Goal: Task Accomplishment & Management: Use online tool/utility

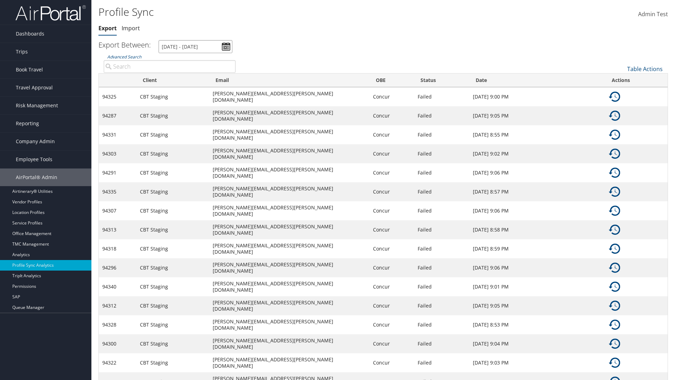
click at [195, 46] on input "[DATE] - [DATE]" at bounding box center [196, 46] width 74 height 13
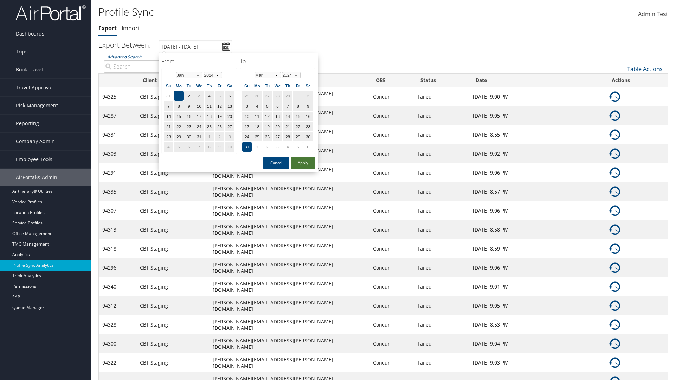
click at [303, 162] on button "Apply" at bounding box center [303, 162] width 25 height 13
type input "1/1/2024 - 3/31/2024"
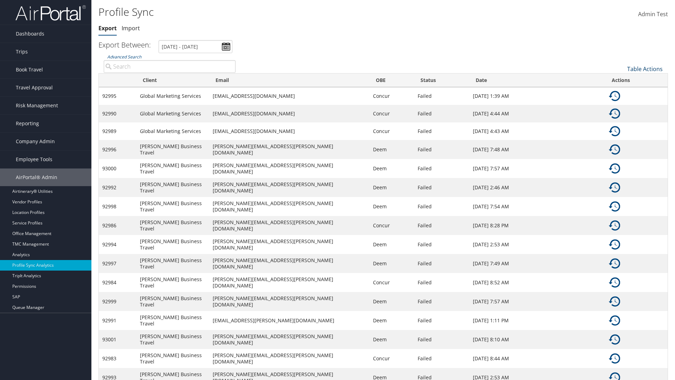
click at [645, 69] on link "Table Actions" at bounding box center [645, 69] width 36 height 8
click at [621, 91] on link "Column Visibility" at bounding box center [621, 92] width 92 height 12
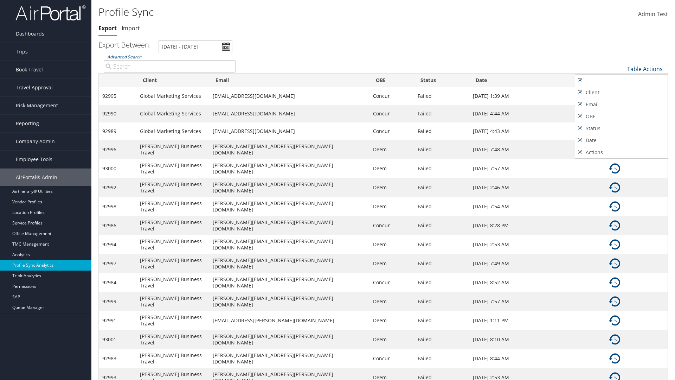
click at [338, 190] on div at bounding box center [337, 190] width 675 height 380
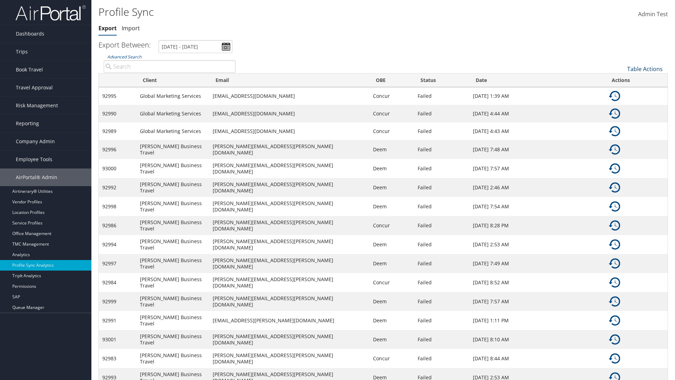
click at [645, 69] on link "Table Actions" at bounding box center [645, 69] width 36 height 8
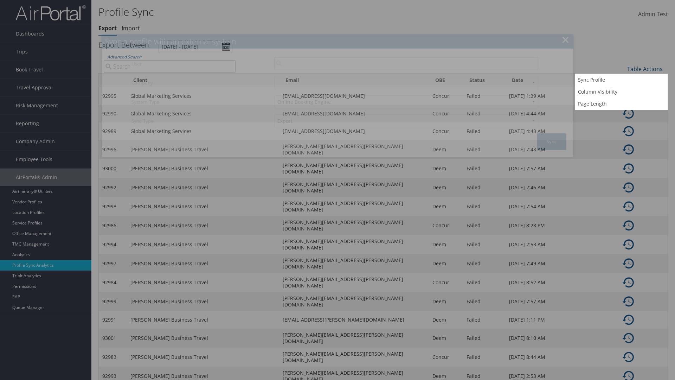
click at [406, 63] on input "User" at bounding box center [406, 63] width 264 height 13
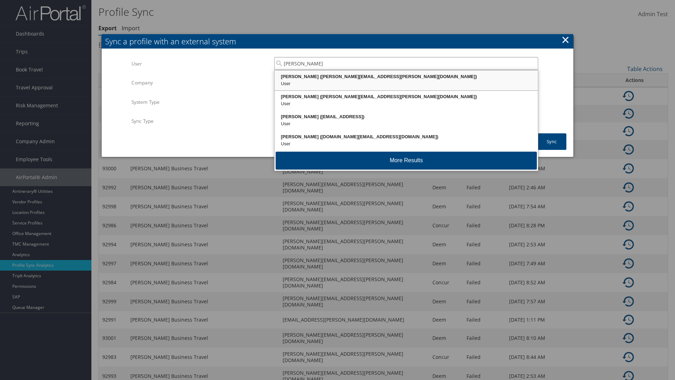
click at [406, 77] on div "Kyle Casazza (kyle.casazza@cbtravel.com)" at bounding box center [406, 76] width 261 height 7
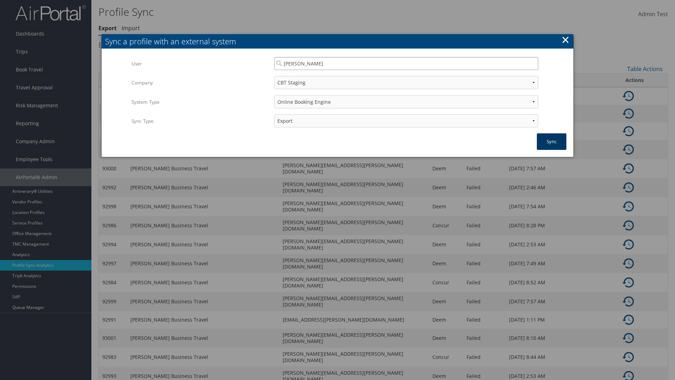
type input "Kyle Casazza"
click at [552, 141] on button "Sync" at bounding box center [552, 141] width 30 height 17
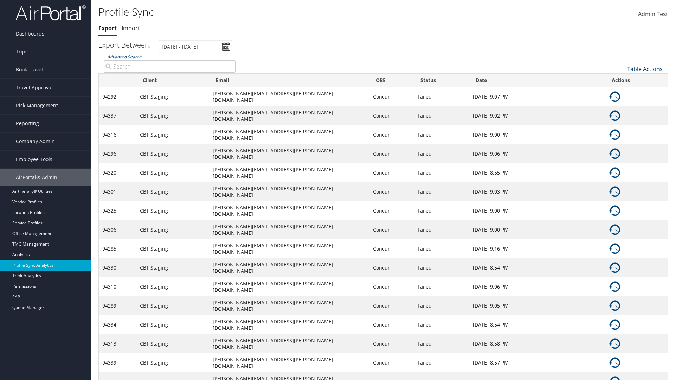
click at [645, 69] on link "Table Actions" at bounding box center [645, 69] width 36 height 8
click at [621, 103] on link "Page Length" at bounding box center [621, 104] width 92 height 12
click at [645, 69] on link "Table Actions" at bounding box center [645, 69] width 36 height 8
click at [621, 103] on link "Page Length" at bounding box center [621, 104] width 92 height 12
click at [645, 69] on link "Table Actions" at bounding box center [645, 69] width 36 height 8
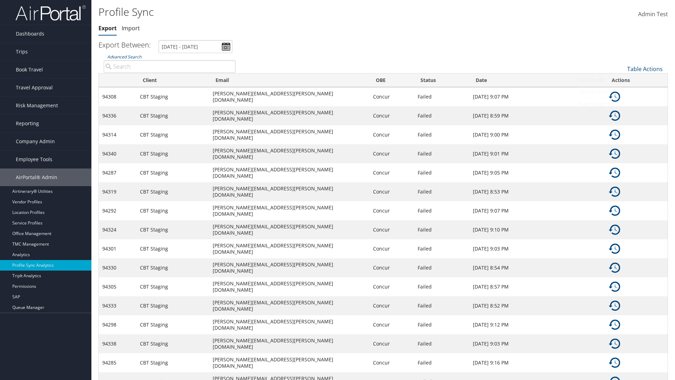
click at [621, 116] on link "100" at bounding box center [621, 116] width 92 height 12
click at [645, 69] on link "Table Actions" at bounding box center [645, 69] width 36 height 8
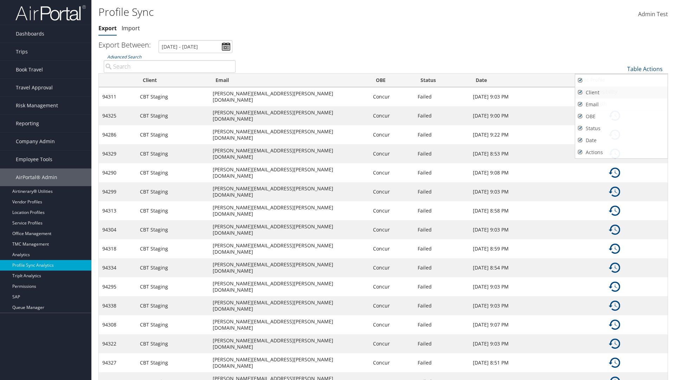
click at [621, 92] on link "Client" at bounding box center [621, 92] width 92 height 12
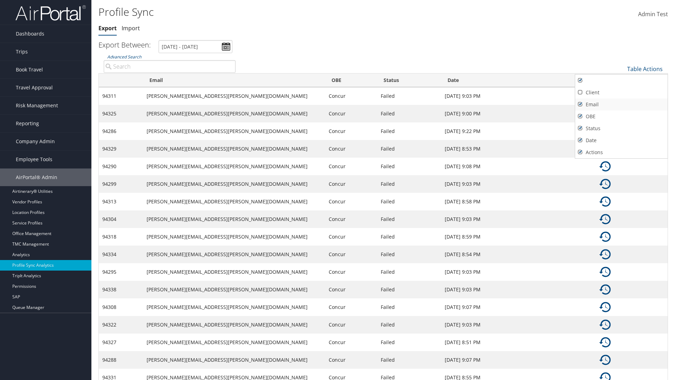
click at [621, 104] on link "Email" at bounding box center [621, 104] width 92 height 12
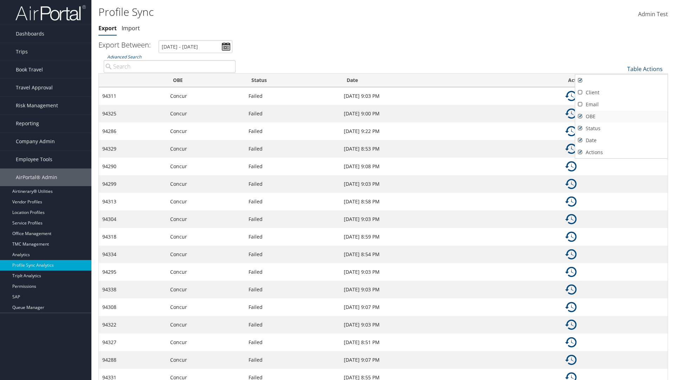
click at [621, 116] on link "OBE" at bounding box center [621, 116] width 92 height 12
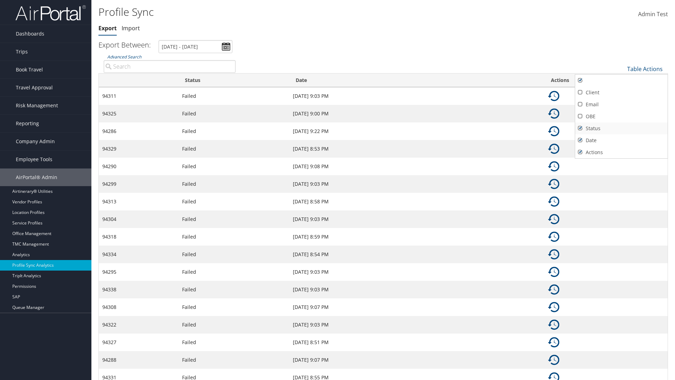
click at [621, 128] on link "Status" at bounding box center [621, 128] width 92 height 12
click at [621, 140] on link "Date" at bounding box center [621, 140] width 92 height 12
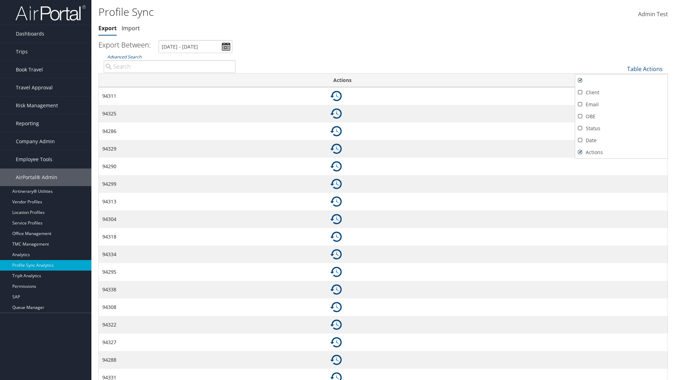
click at [338, 190] on div at bounding box center [337, 190] width 675 height 380
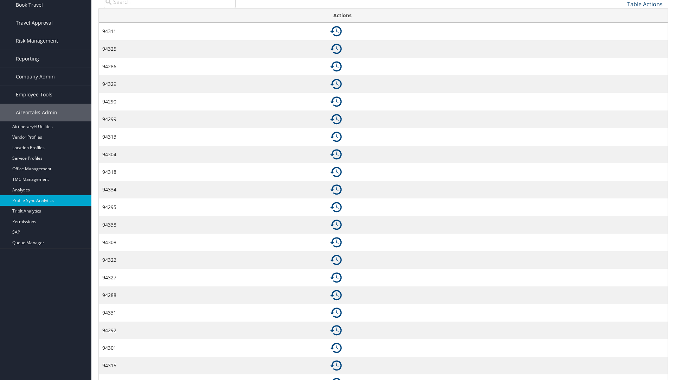
click at [645, 8] on link "Table Actions" at bounding box center [645, 4] width 36 height 8
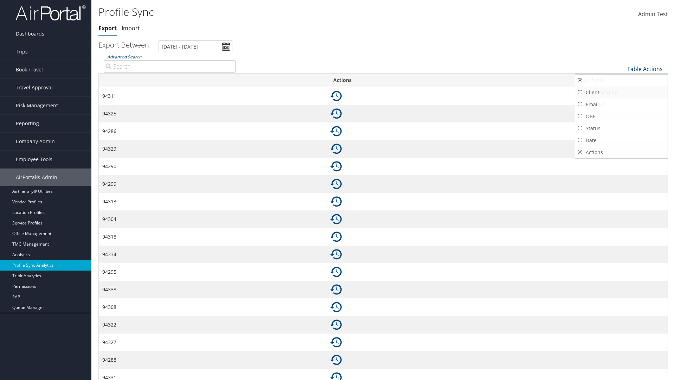
click at [621, 92] on link "Client" at bounding box center [621, 92] width 92 height 12
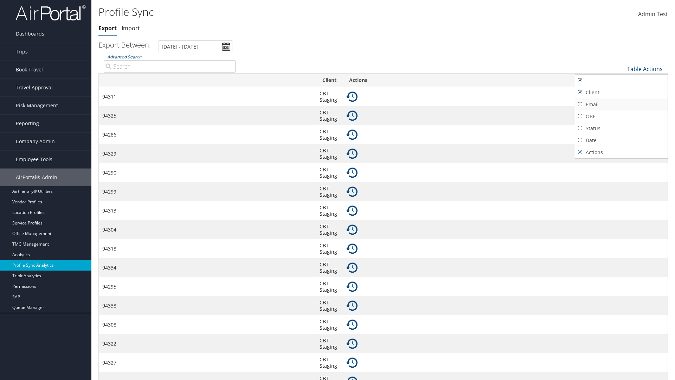
click at [621, 104] on link "Email" at bounding box center [621, 104] width 92 height 12
